Goal: Task Accomplishment & Management: Manage account settings

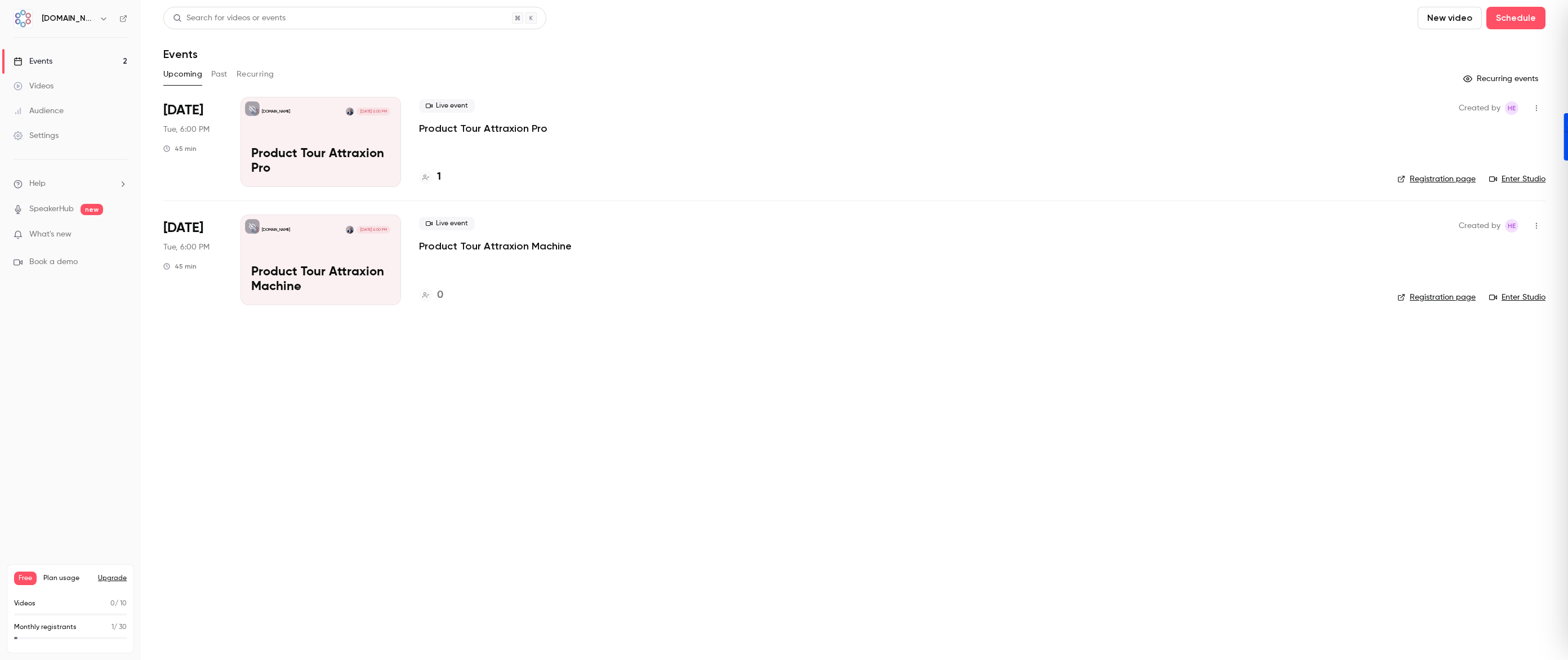
click at [399, 386] on main "Search for videos or events New video Schedule Events Upcoming Past Recurring R…" at bounding box center [854, 330] width 1427 height 660
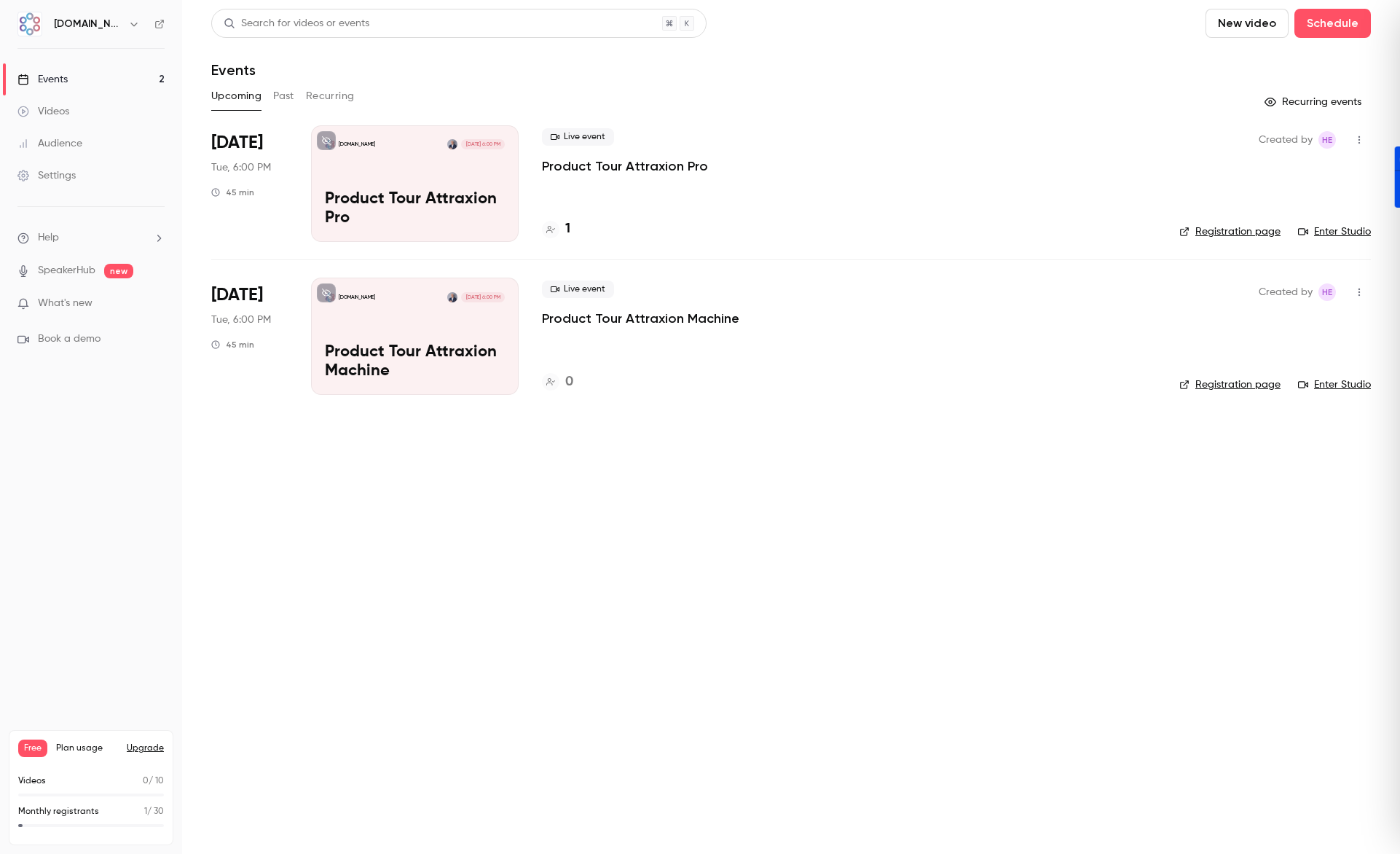
click at [1326, 385] on link "Enter Studio" at bounding box center [1334, 385] width 73 height 15
click at [1210, 383] on link "Registration page" at bounding box center [1230, 385] width 101 height 15
click at [425, 302] on div "[DOMAIN_NAME] [DATE] 6:00 PM Product Tour Attraxion Machine" at bounding box center [415, 336] width 208 height 117
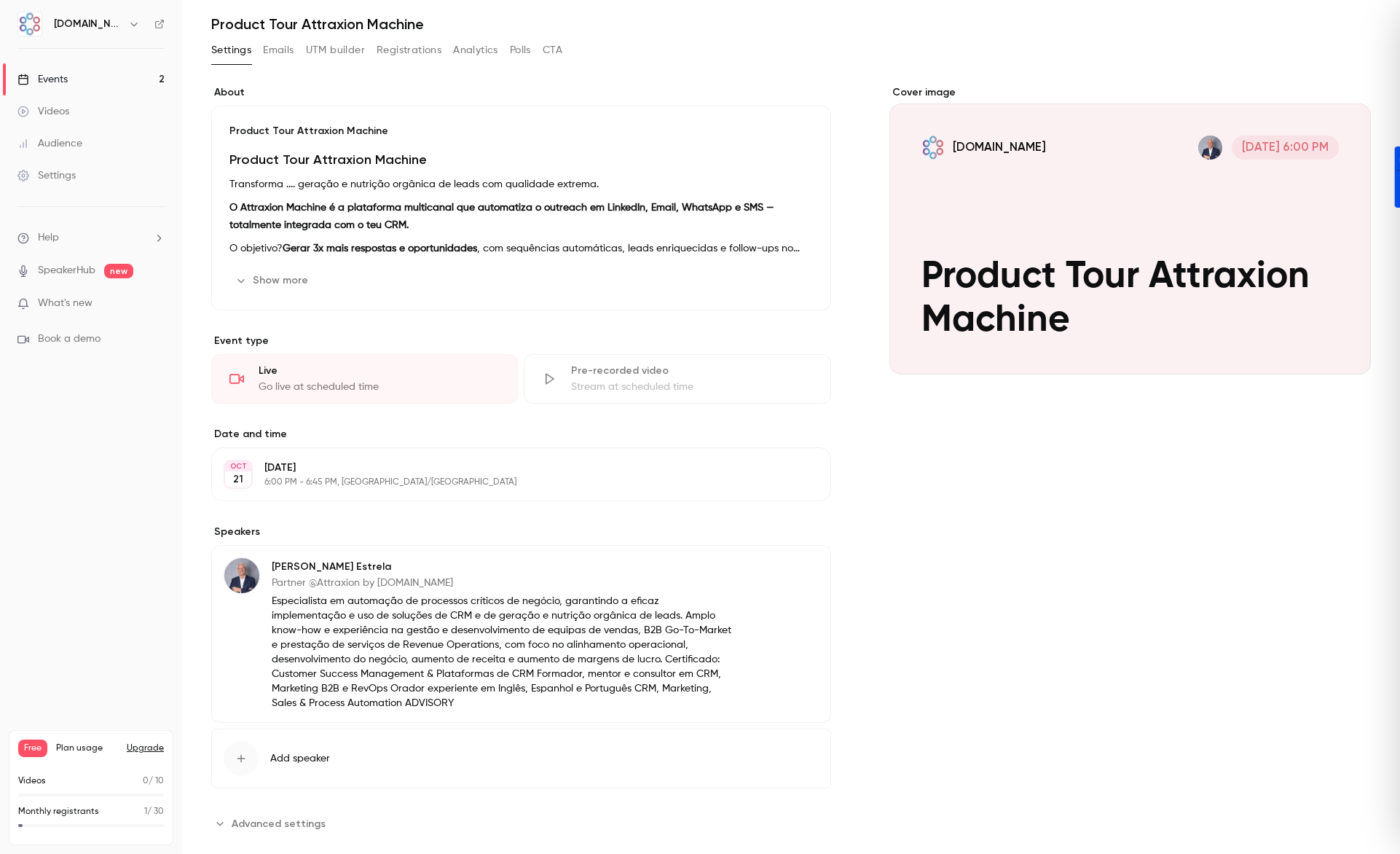
scroll to position [70, 0]
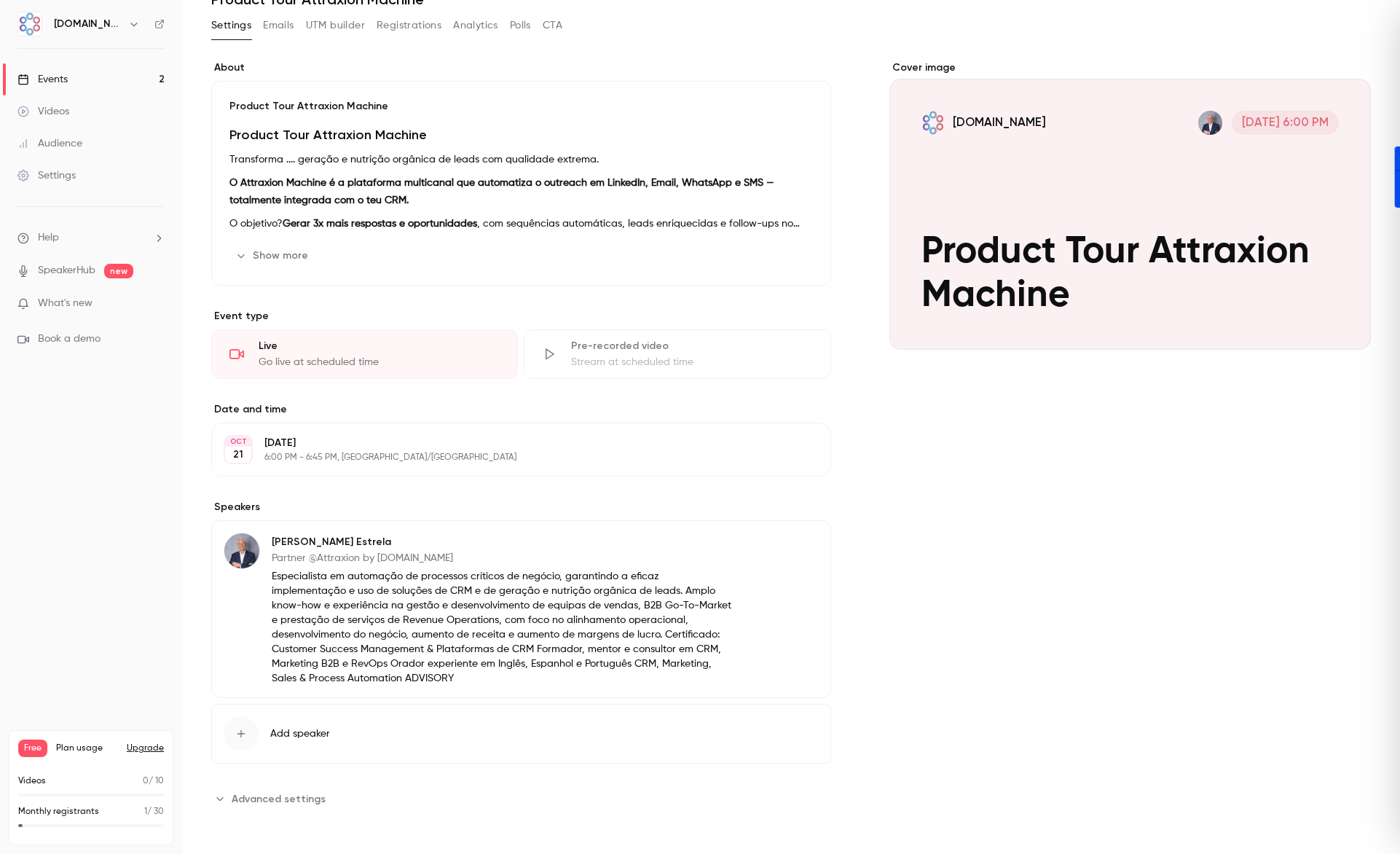
click at [311, 729] on span "Add speaker" at bounding box center [300, 734] width 60 height 15
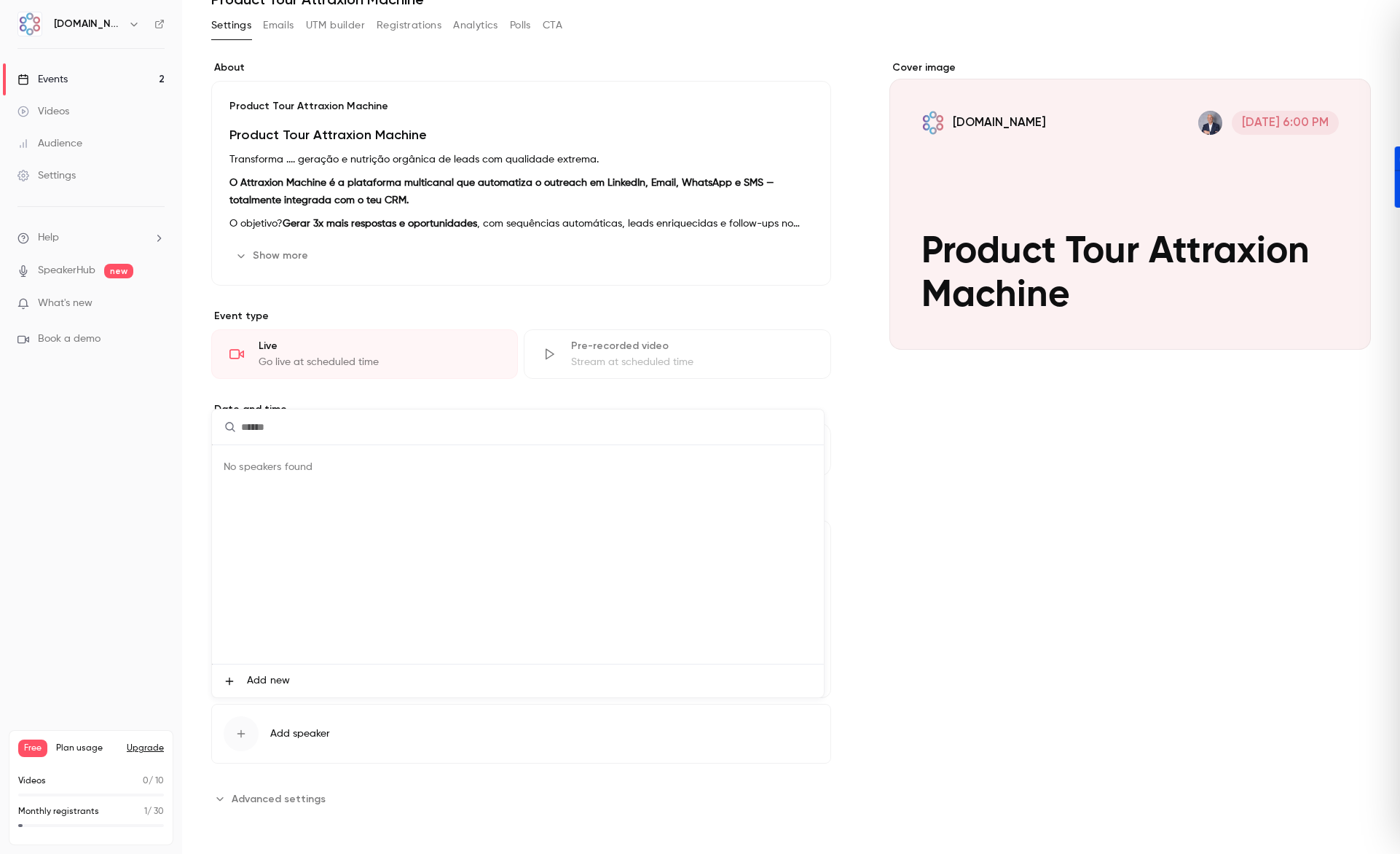
click at [947, 505] on div at bounding box center [700, 427] width 1400 height 854
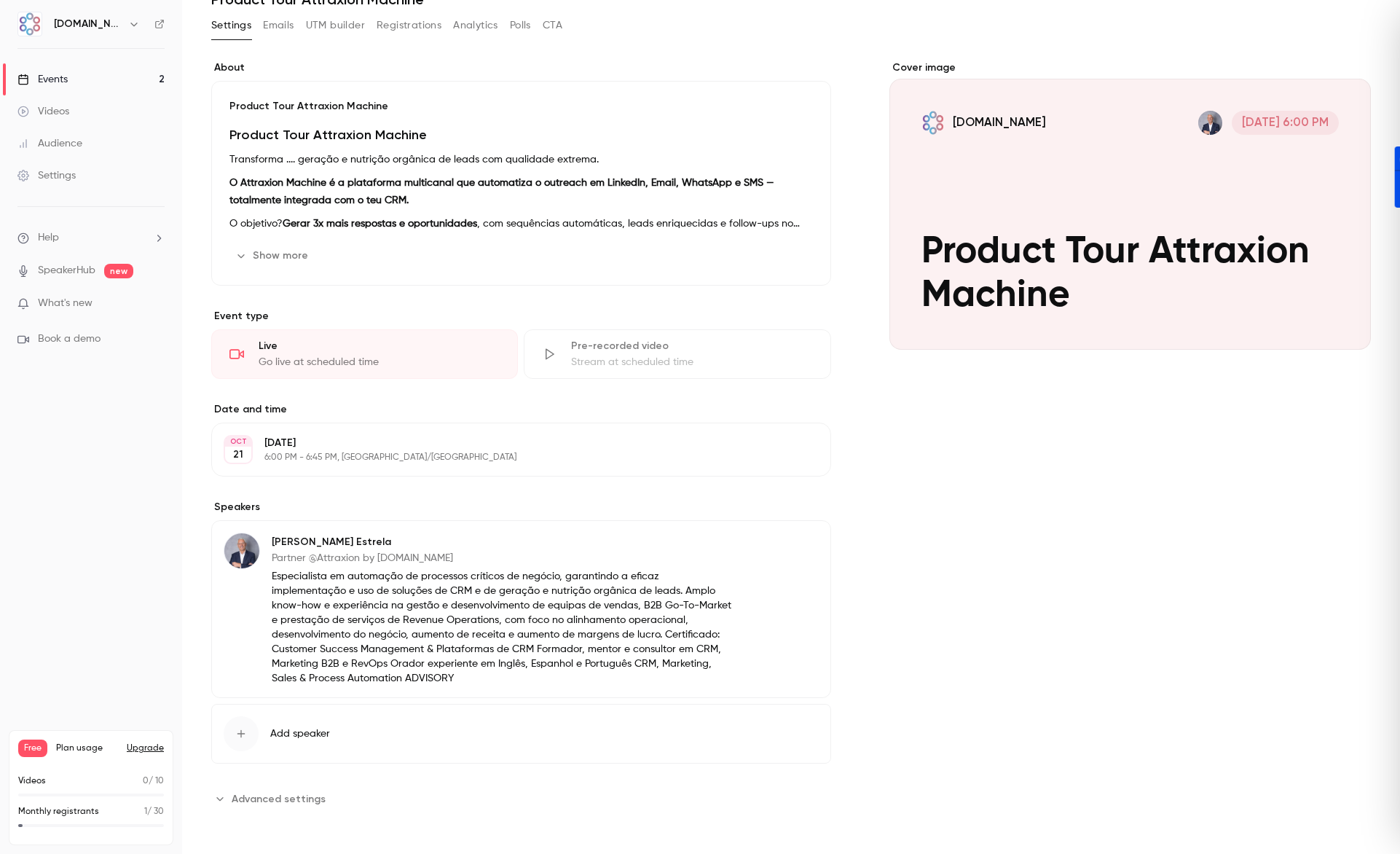
click at [244, 259] on icon "button" at bounding box center [241, 256] width 12 height 12
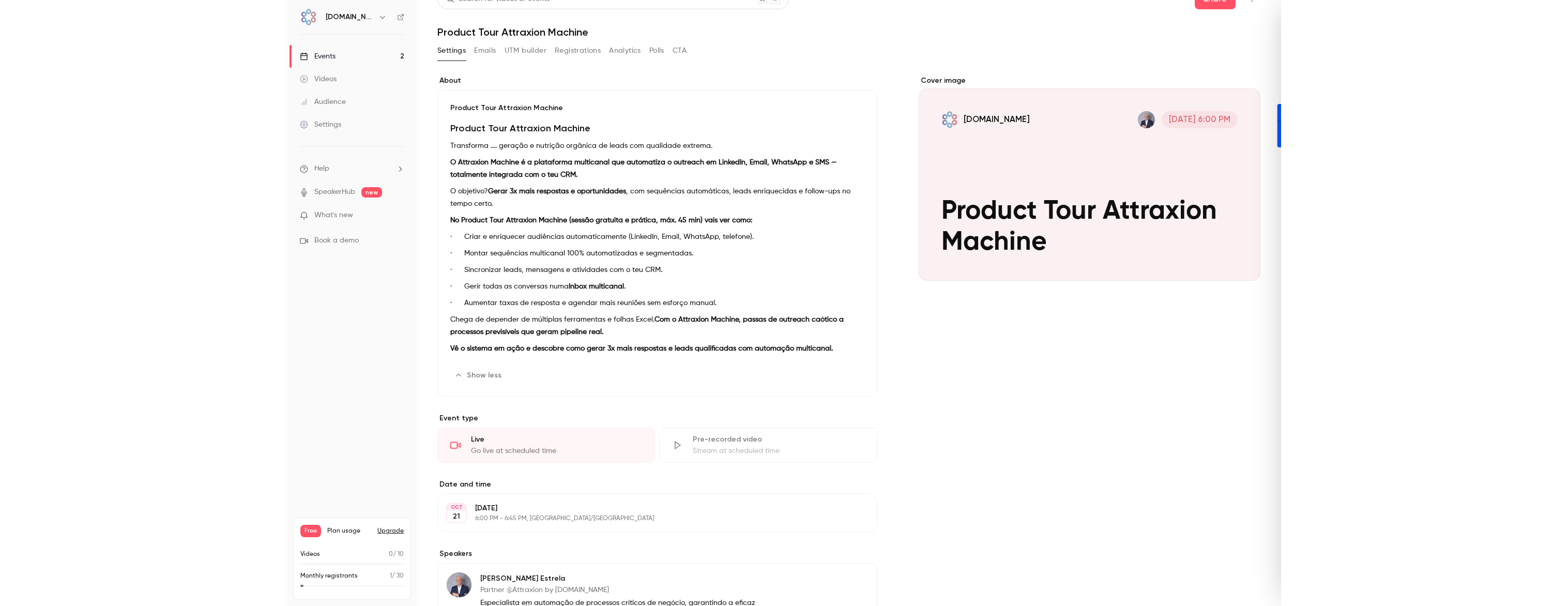
scroll to position [0, 0]
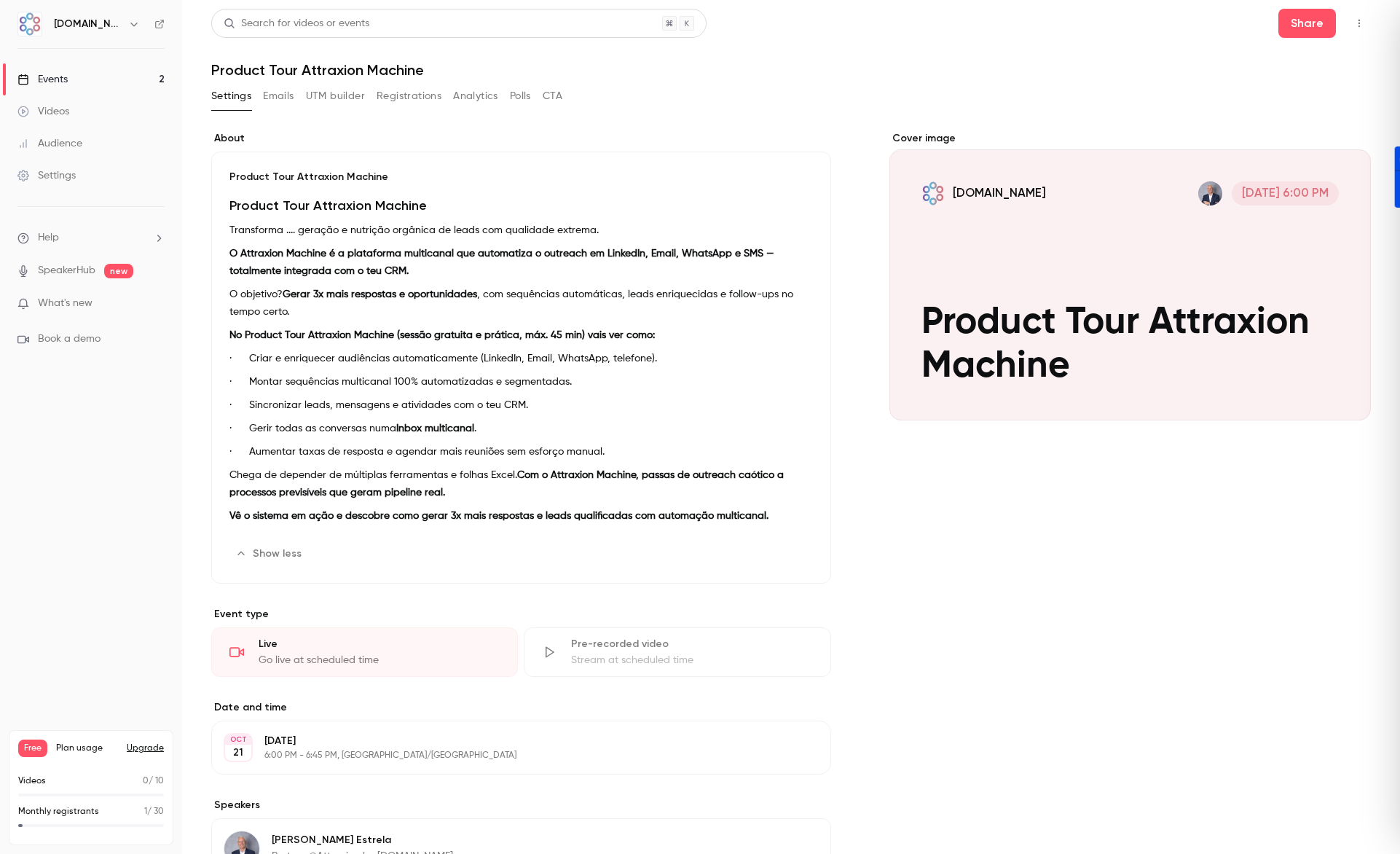
click at [1351, 32] on button "button" at bounding box center [1359, 23] width 23 height 23
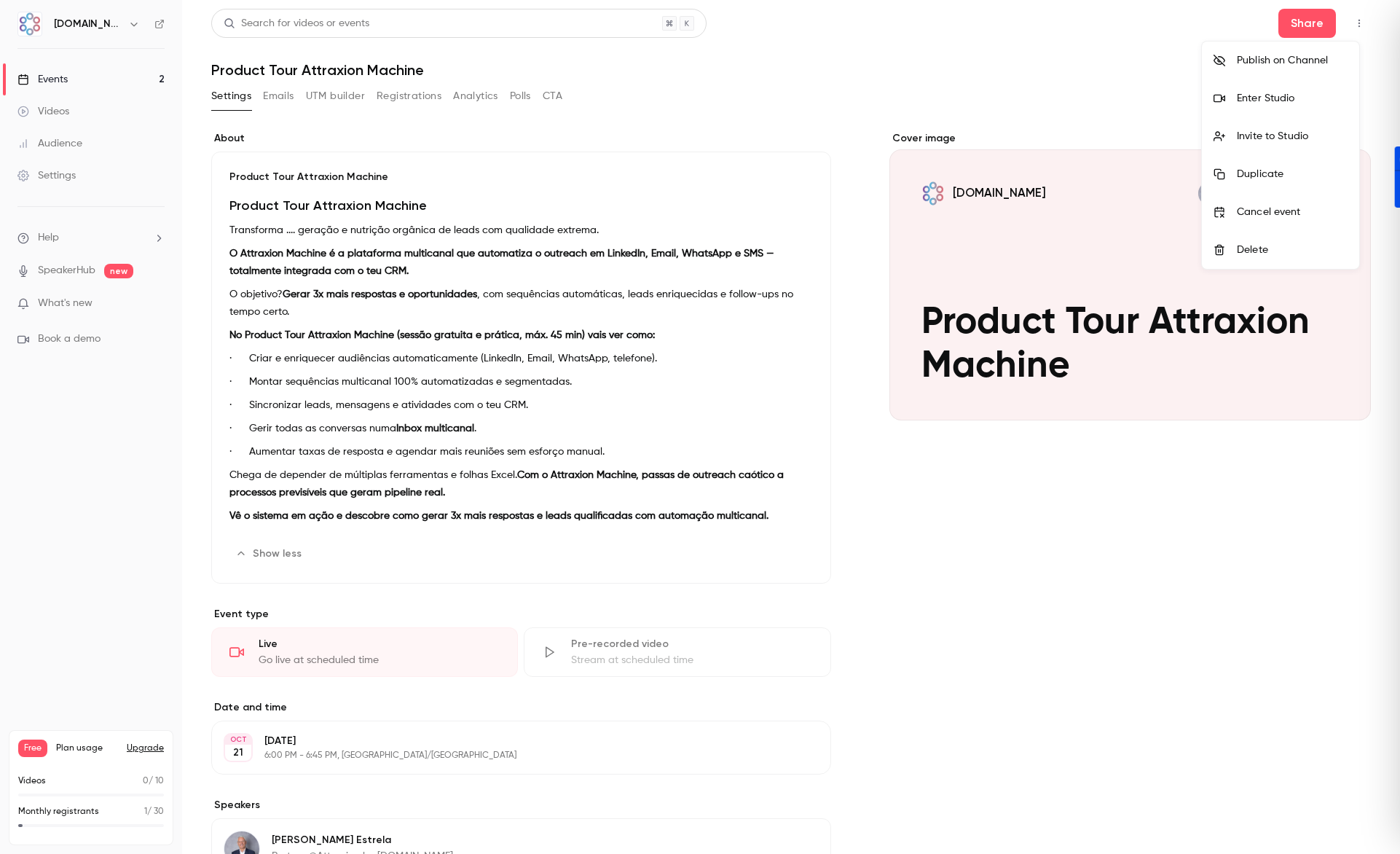
click at [1284, 88] on li "Enter Studio" at bounding box center [1280, 99] width 157 height 38
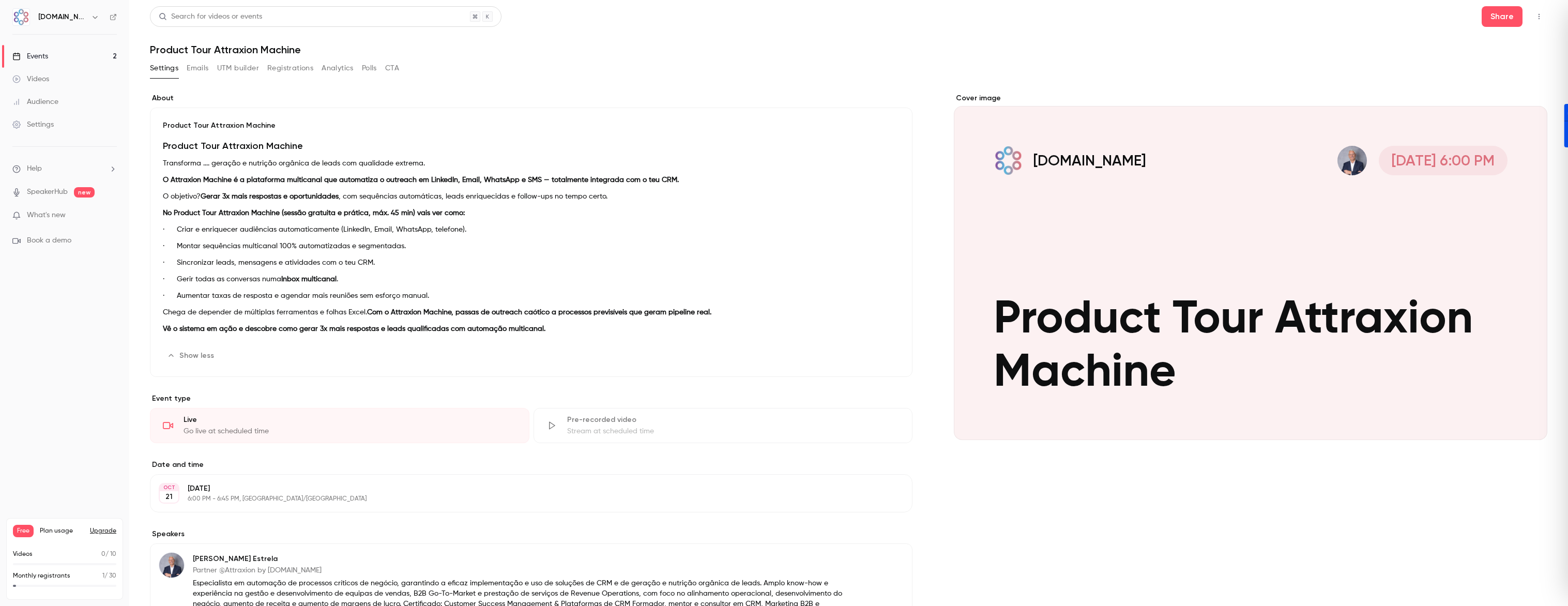
click at [49, 197] on link "SpeakerHub" at bounding box center [47, 192] width 41 height 11
click at [27, 55] on div "Events" at bounding box center [30, 56] width 36 height 10
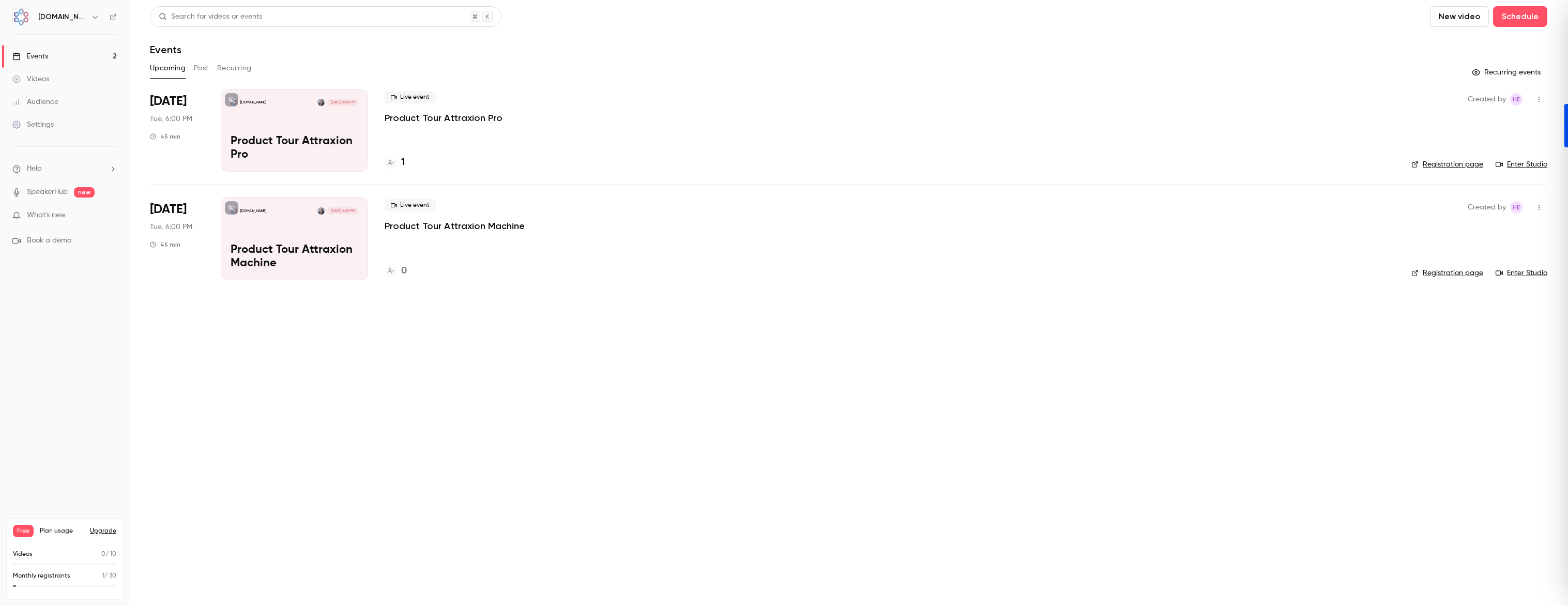
click at [91, 15] on icon "button" at bounding box center [95, 17] width 9 height 9
click at [84, 15] on div at bounding box center [784, 303] width 1568 height 606
click at [49, 218] on span "What's new" at bounding box center [46, 216] width 39 height 11
click at [541, 417] on div at bounding box center [784, 303] width 1568 height 606
click at [43, 128] on div "Settings" at bounding box center [33, 124] width 41 height 10
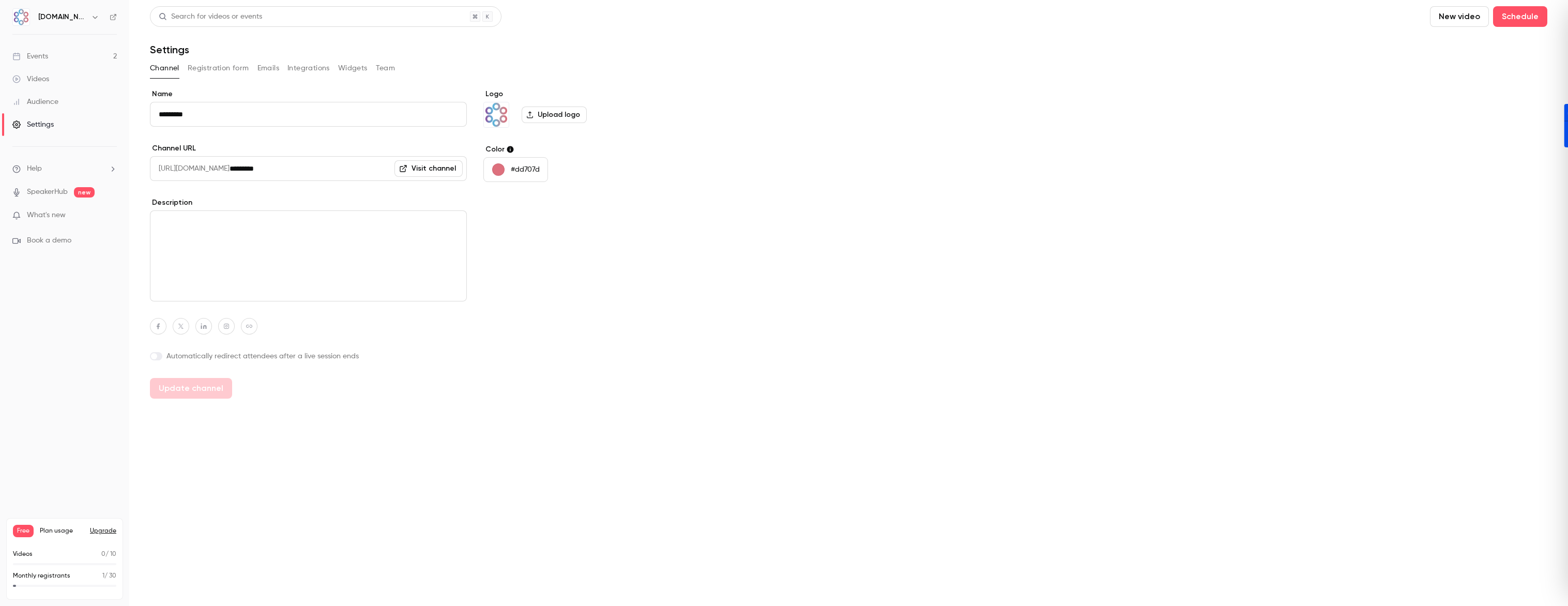
click at [218, 69] on button "Registration form" at bounding box center [218, 68] width 61 height 16
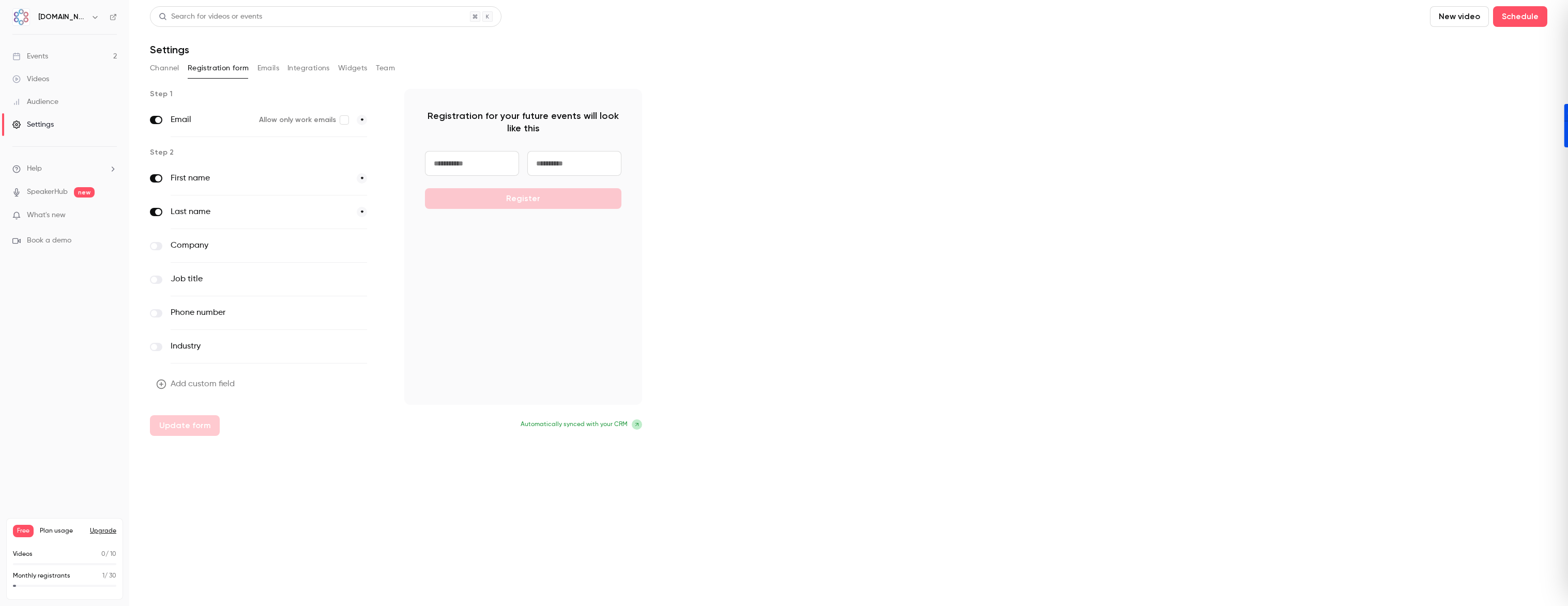
click at [276, 67] on button "Emails" at bounding box center [268, 68] width 22 height 16
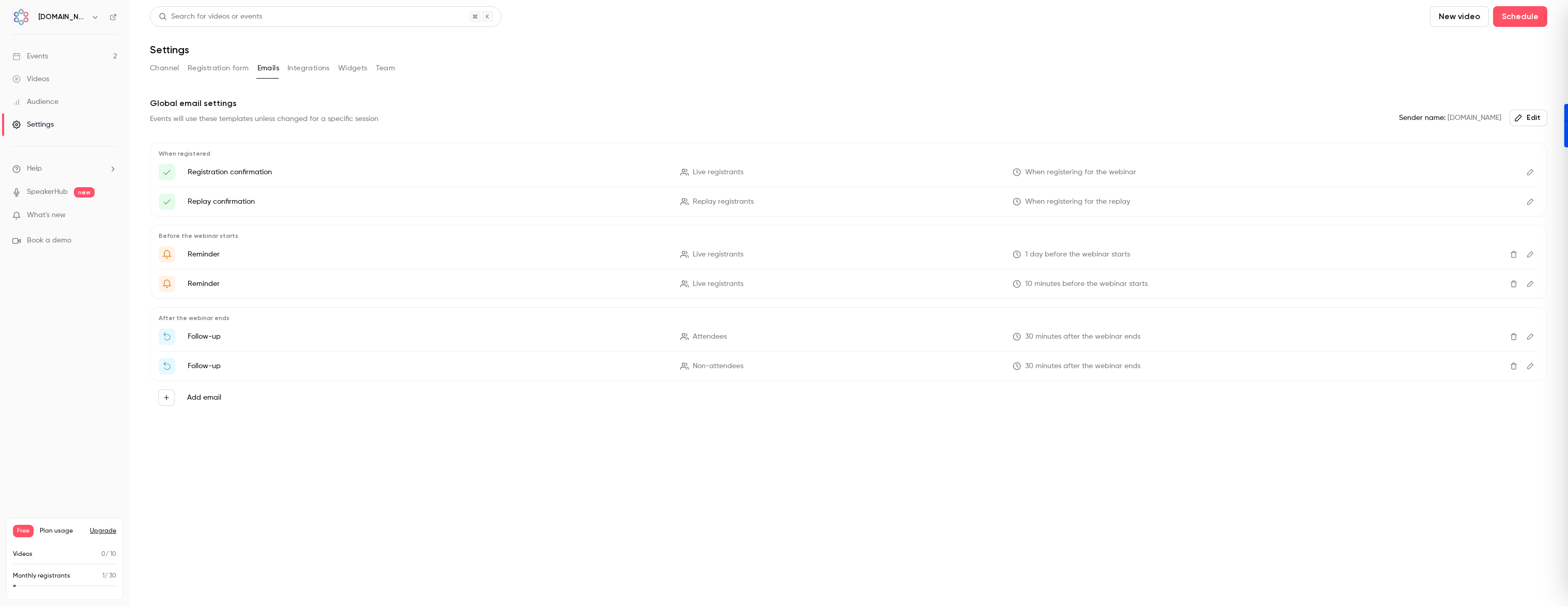
click at [304, 68] on button "Integrations" at bounding box center [309, 68] width 43 height 16
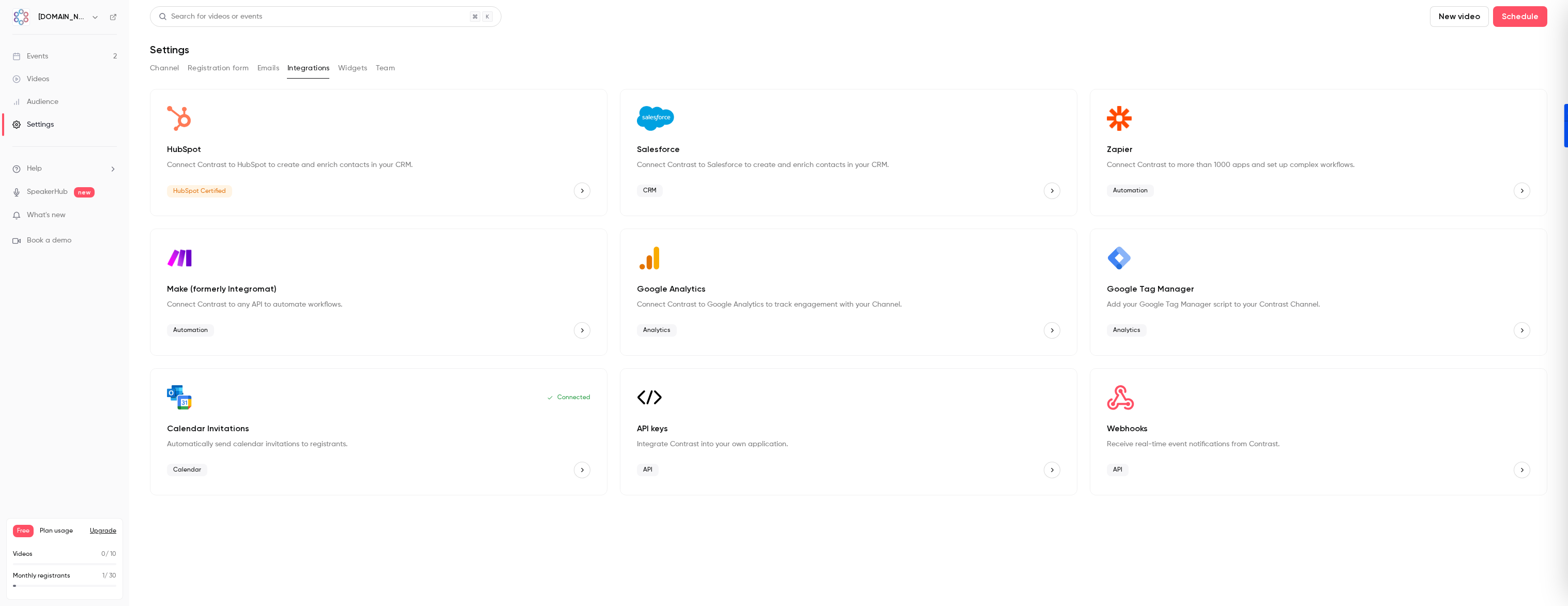
click at [356, 69] on button "Widgets" at bounding box center [352, 68] width 29 height 16
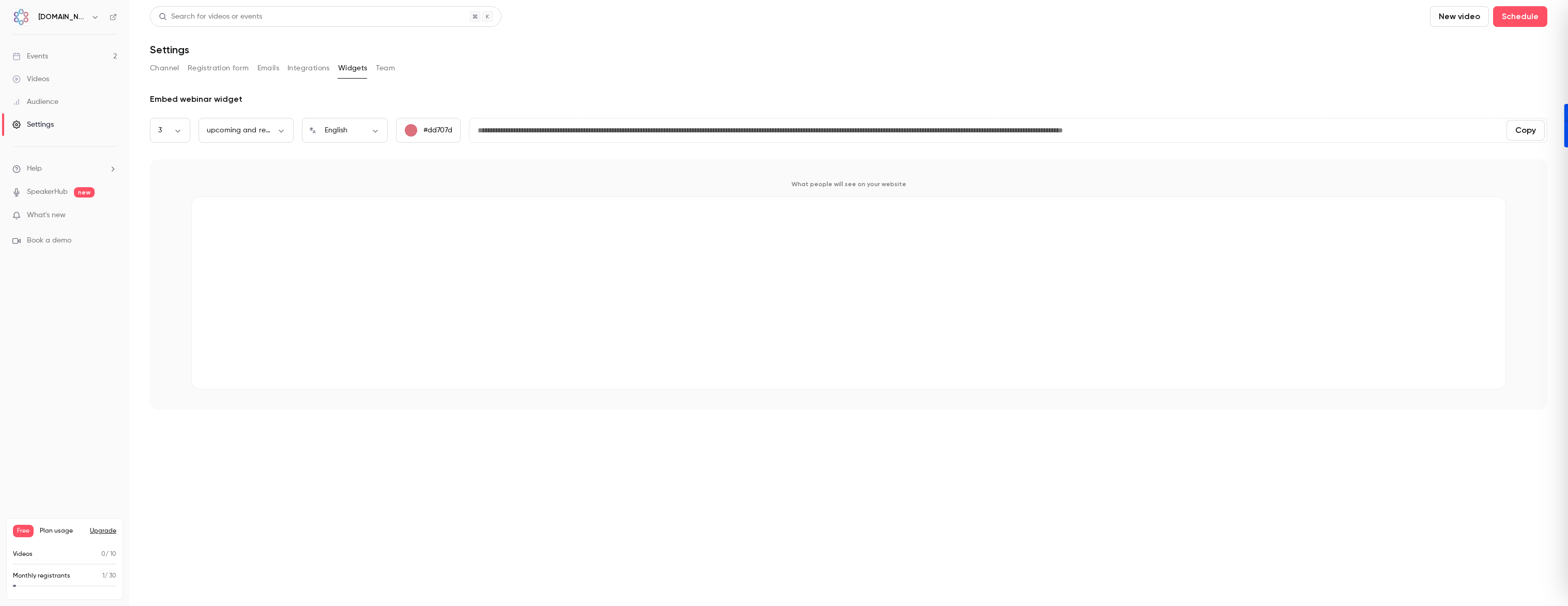
click at [379, 69] on button "Team" at bounding box center [385, 68] width 19 height 16
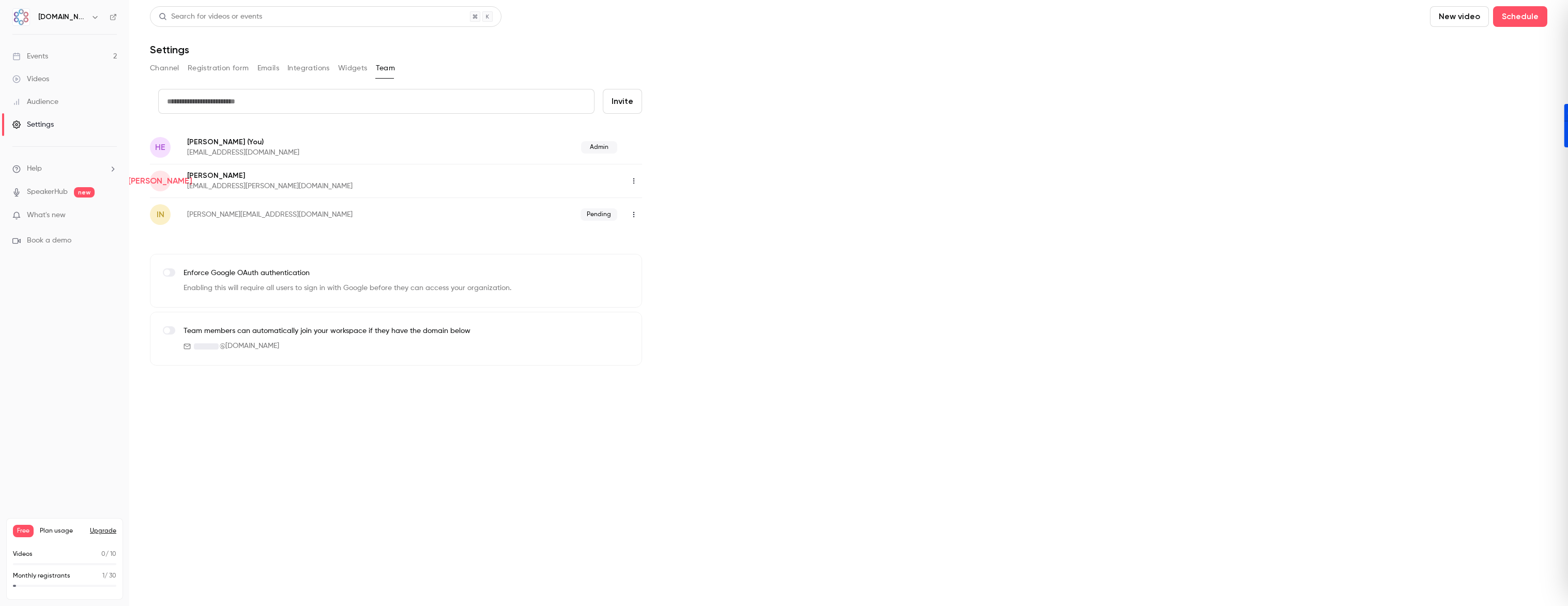
click at [634, 212] on icon "button" at bounding box center [634, 214] width 1 height 5
click at [674, 241] on div "Resend invitation" at bounding box center [690, 241] width 79 height 10
click at [43, 60] on div "Events" at bounding box center [30, 56] width 36 height 10
